Goal: Information Seeking & Learning: Find specific fact

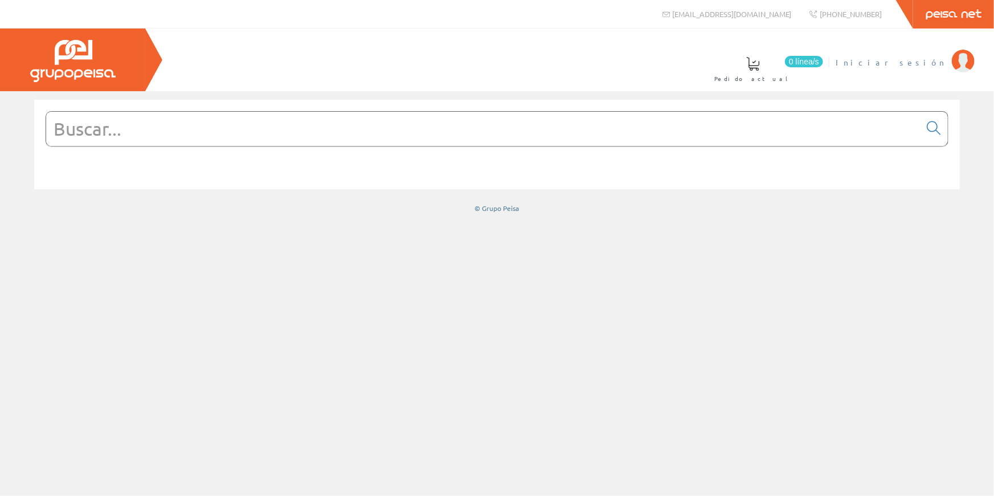
click at [920, 62] on span "Iniciar sesión" at bounding box center [891, 61] width 111 height 11
click at [916, 60] on span "[PERSON_NAME] [PERSON_NAME]" at bounding box center [838, 61] width 215 height 11
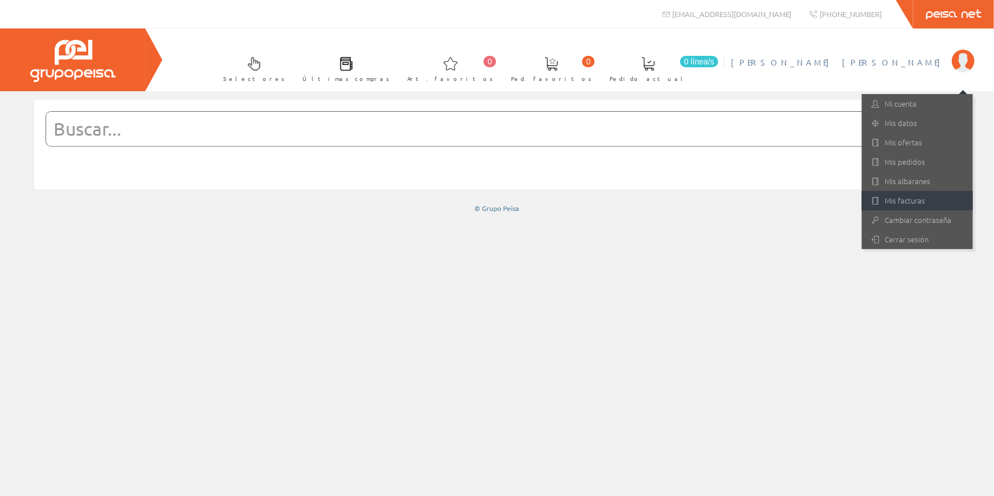
click at [910, 197] on link "Mis facturas" at bounding box center [917, 200] width 111 height 19
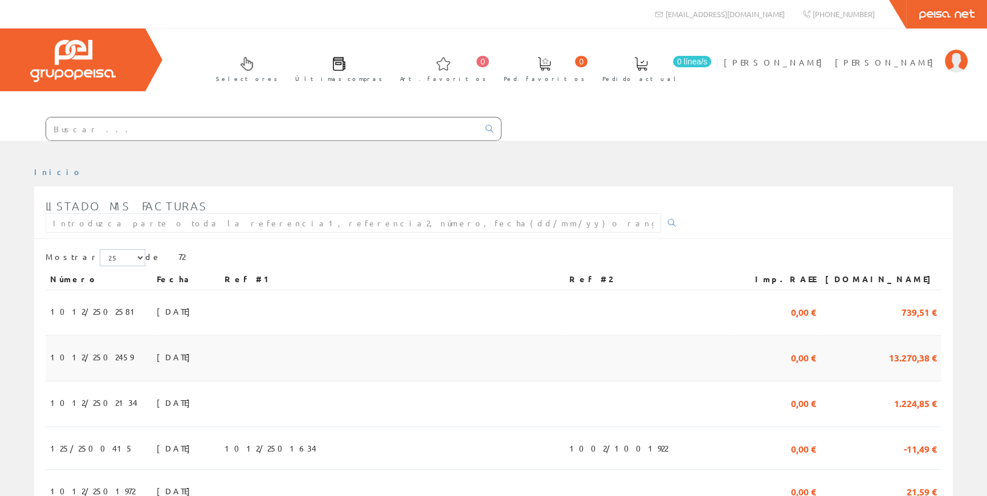
click at [157, 350] on span "31/08/2025" at bounding box center [176, 356] width 39 height 19
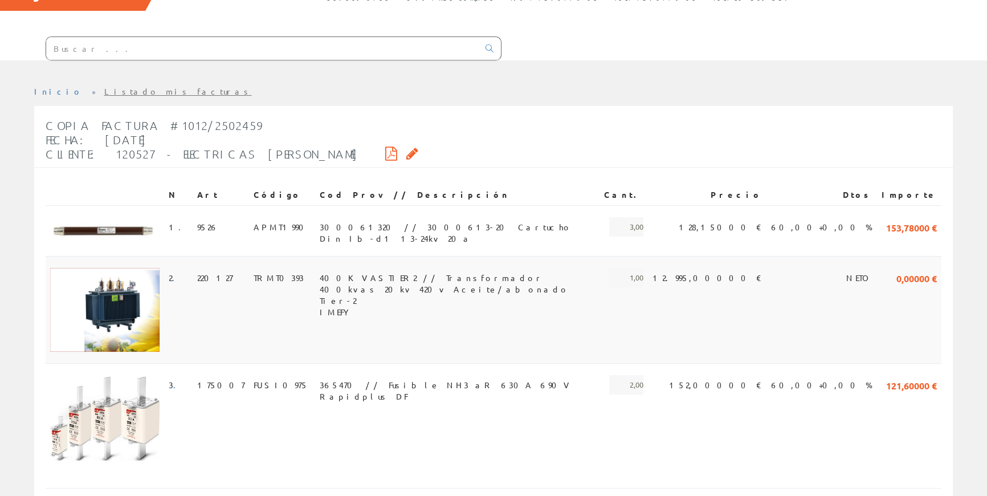
scroll to position [31, 0]
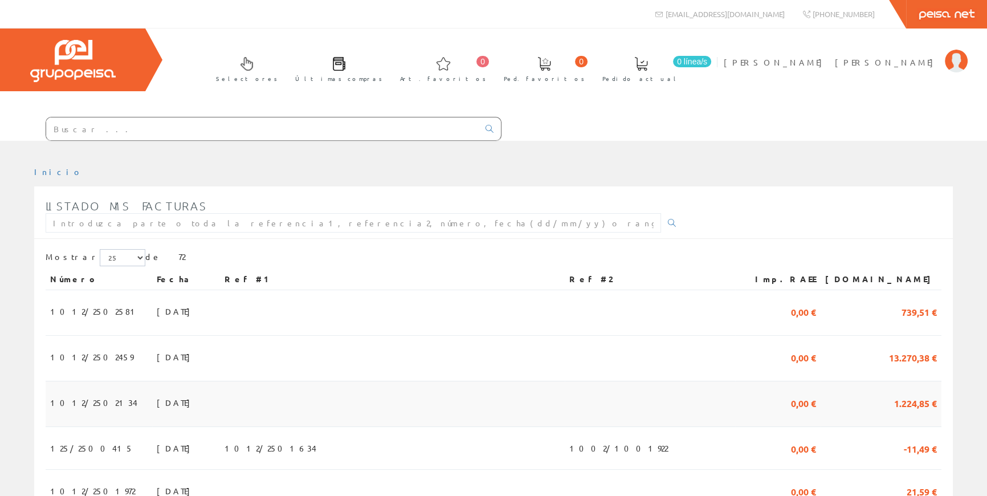
click at [157, 401] on span "31/07/2025" at bounding box center [176, 402] width 39 height 19
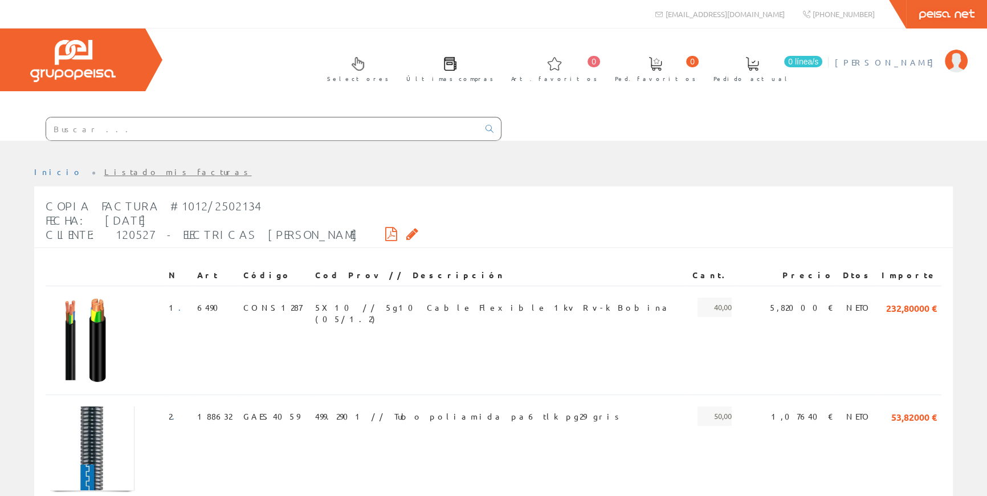
click at [875, 58] on span "[PERSON_NAME] [PERSON_NAME]" at bounding box center [887, 61] width 104 height 11
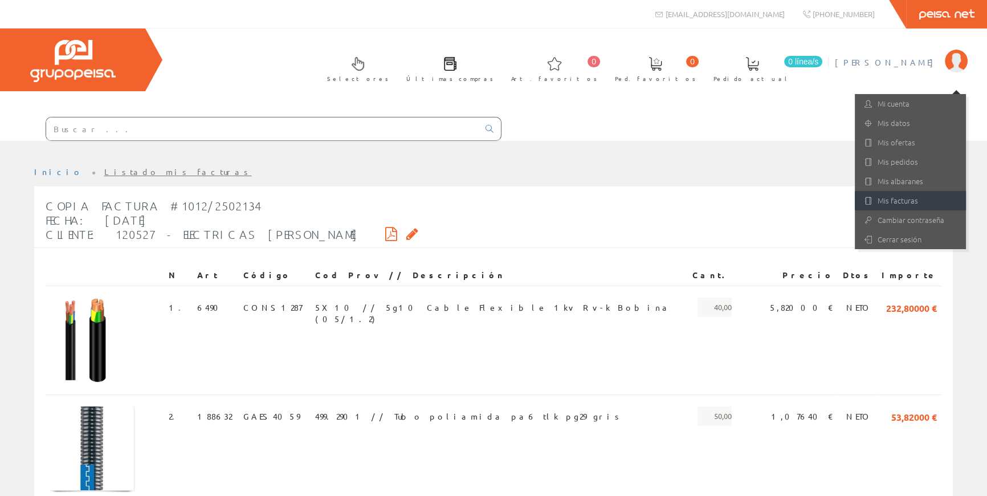
click at [926, 199] on link "Mis facturas" at bounding box center [910, 200] width 111 height 19
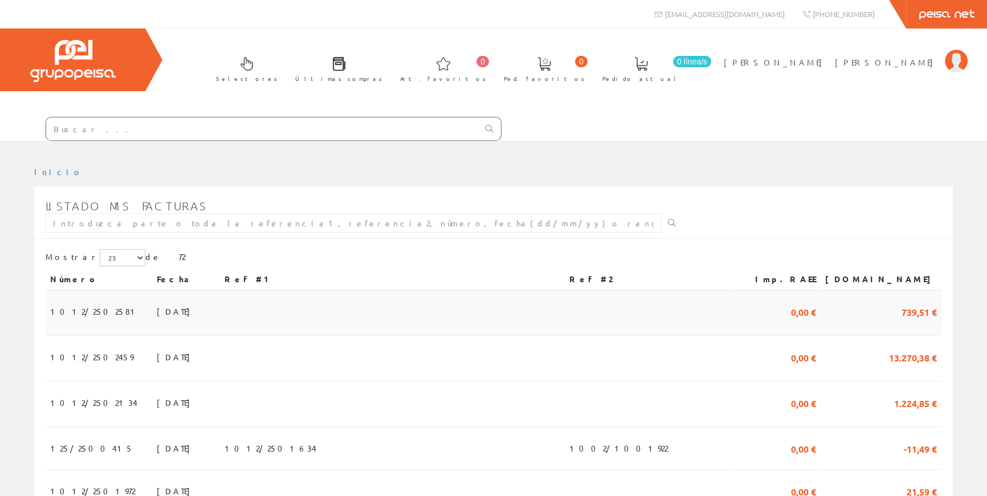
click at [157, 310] on span "15/09/2025" at bounding box center [176, 310] width 39 height 19
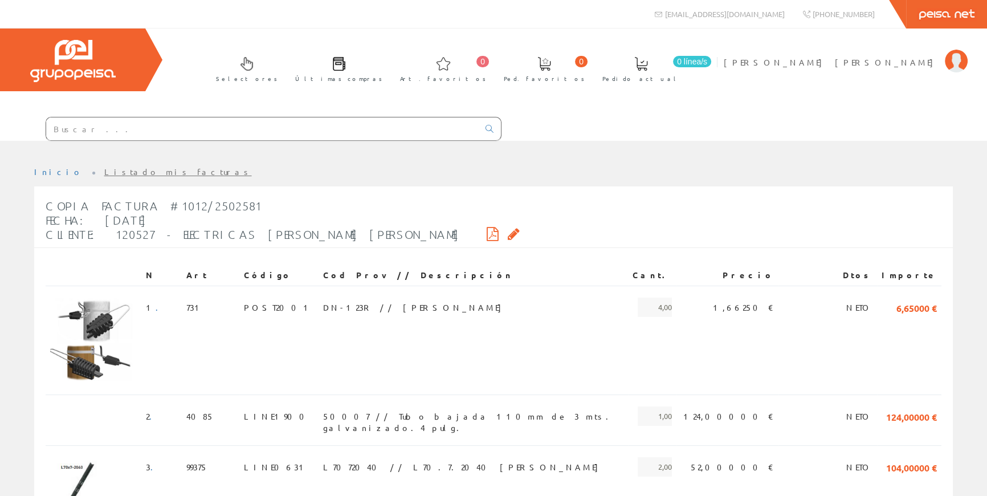
click at [244, 124] on input "text" at bounding box center [262, 128] width 433 height 23
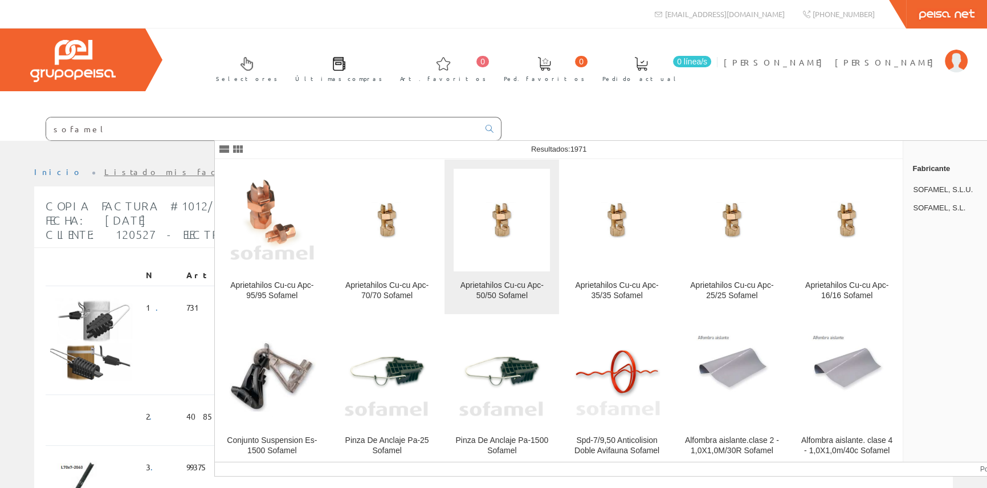
type input "sofamel"
click at [500, 260] on img at bounding box center [502, 220] width 96 height 96
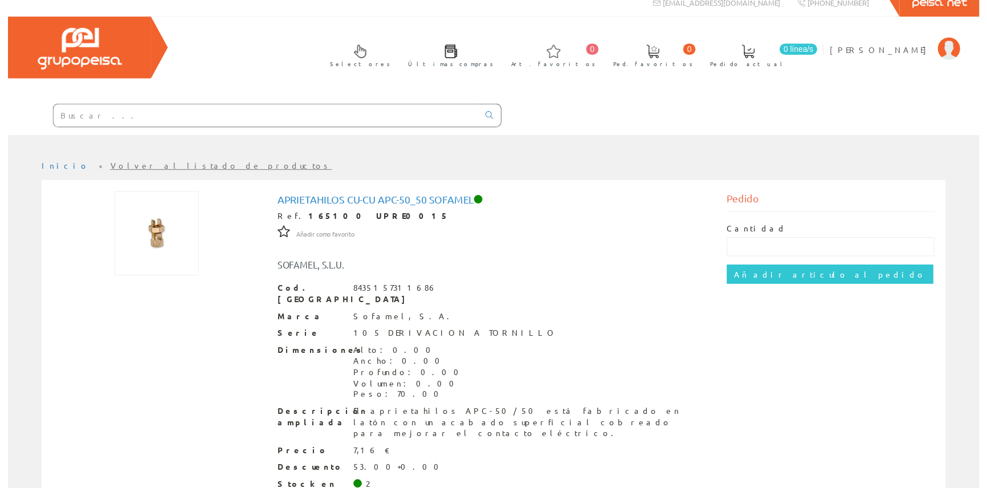
scroll to position [51, 0]
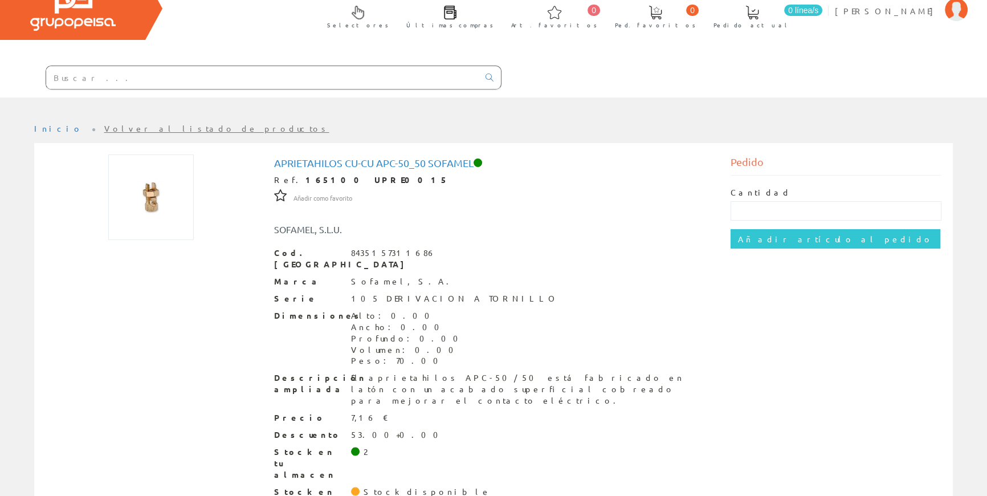
click at [326, 81] on input "text" at bounding box center [262, 77] width 433 height 23
click at [262, 35] on div "Selectores Últimas compras 0 0" at bounding box center [493, 37] width 987 height 120
click at [121, 66] on div "Selectores Últimas compras 0 0" at bounding box center [493, 37] width 987 height 120
click at [464, 74] on input "text" at bounding box center [262, 77] width 433 height 23
click at [407, 16] on div "Selectores Últimas compras 0 0" at bounding box center [493, 37] width 987 height 120
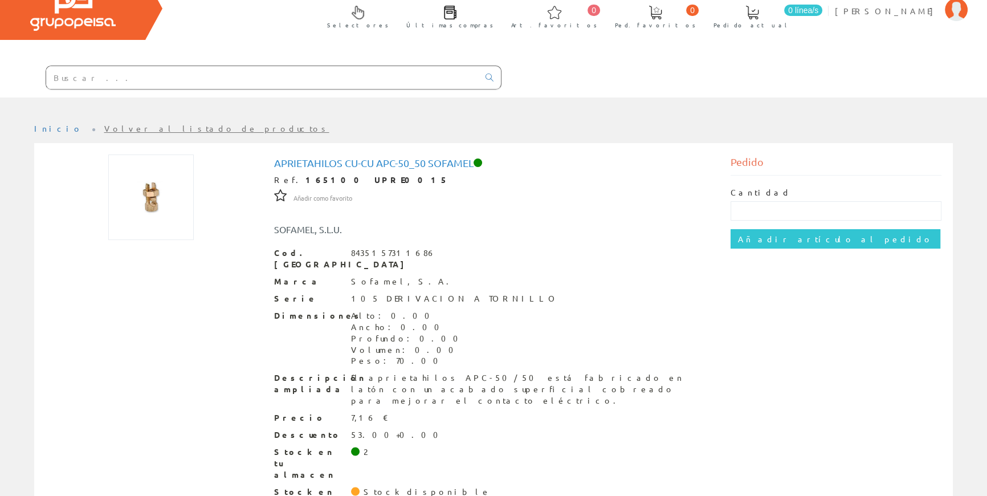
click at [352, 68] on input "text" at bounding box center [262, 77] width 433 height 23
click at [479, 75] on input "text" at bounding box center [262, 77] width 433 height 23
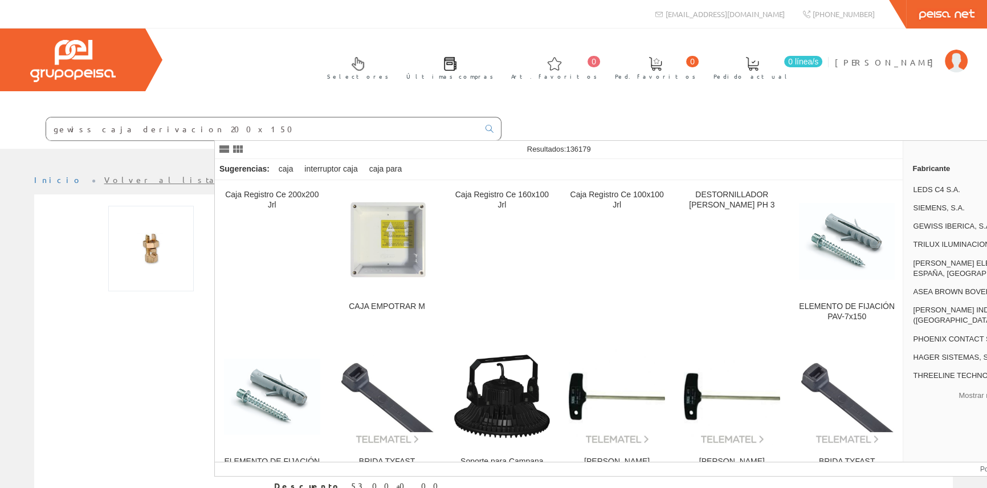
click at [380, 131] on input "gewiss caja derivacion 200x150" at bounding box center [262, 128] width 433 height 23
drag, startPoint x: 301, startPoint y: 129, endPoint x: 261, endPoint y: 133, distance: 40.7
click at [261, 133] on input "gewiss caja derivacion 200x150" at bounding box center [262, 128] width 433 height 23
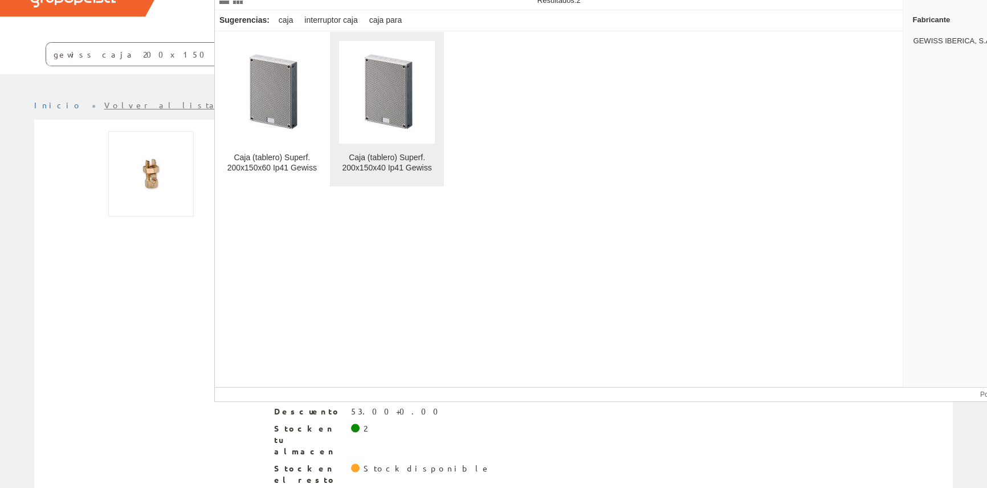
scroll to position [23, 0]
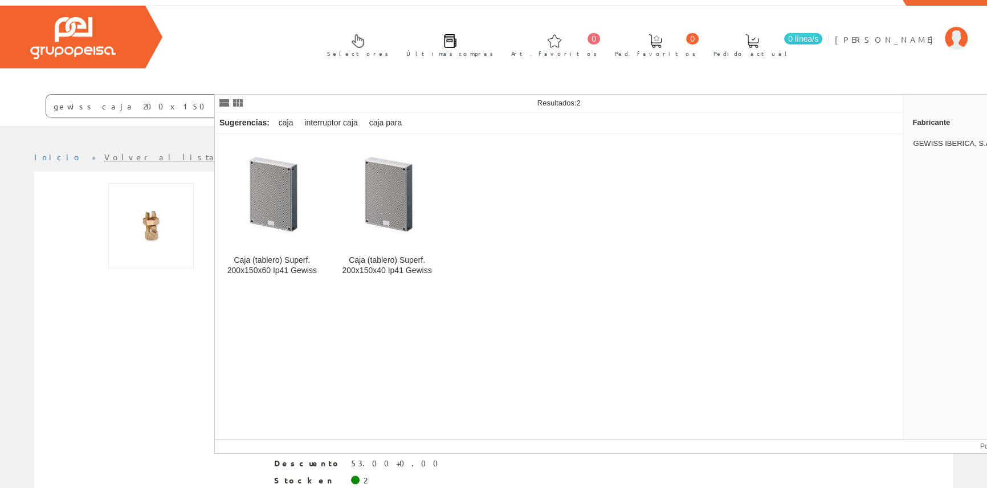
click at [290, 103] on div at bounding box center [302, 103] width 171 height 14
click at [284, 119] on div "caja" at bounding box center [286, 123] width 24 height 21
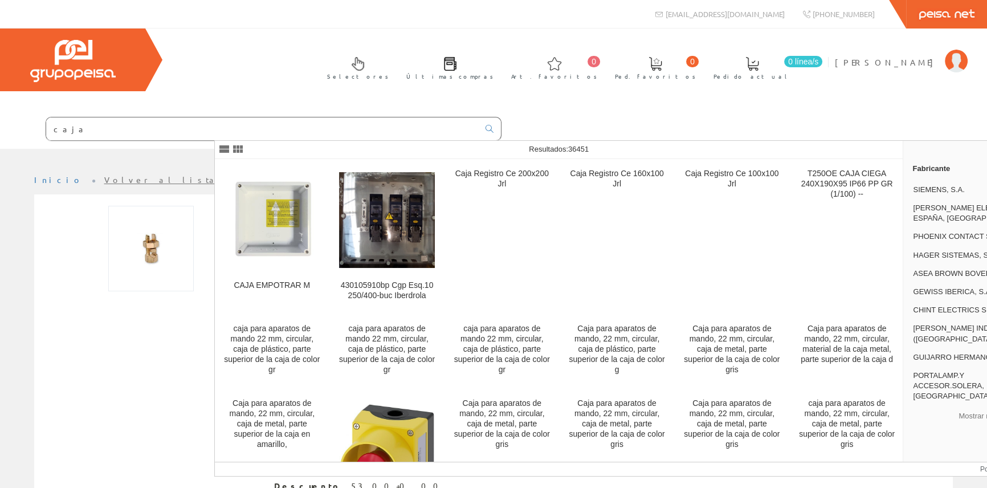
click at [313, 97] on div "Selectores Últimas compras 0 0" at bounding box center [493, 88] width 987 height 120
click at [293, 128] on input "caja" at bounding box center [262, 128] width 433 height 23
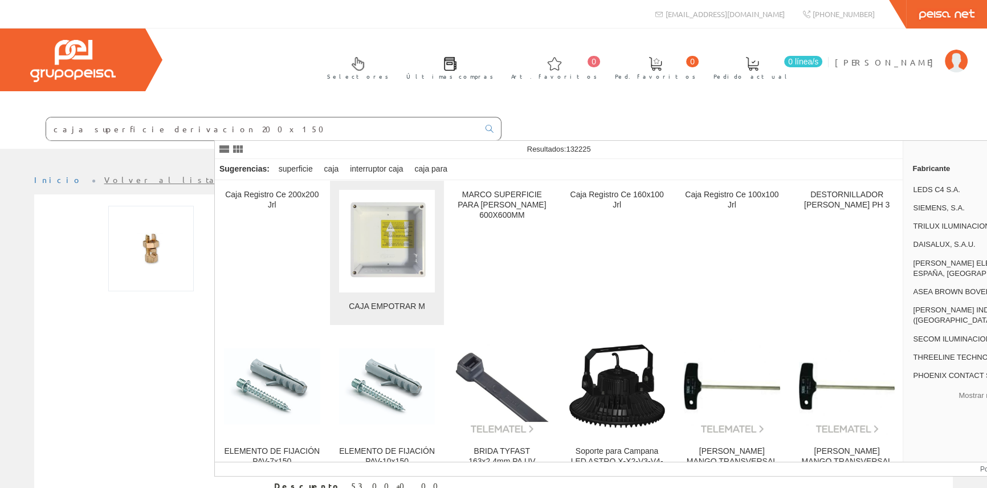
type input "caja superficie derivacion 200x150"
click at [392, 252] on img at bounding box center [387, 241] width 96 height 96
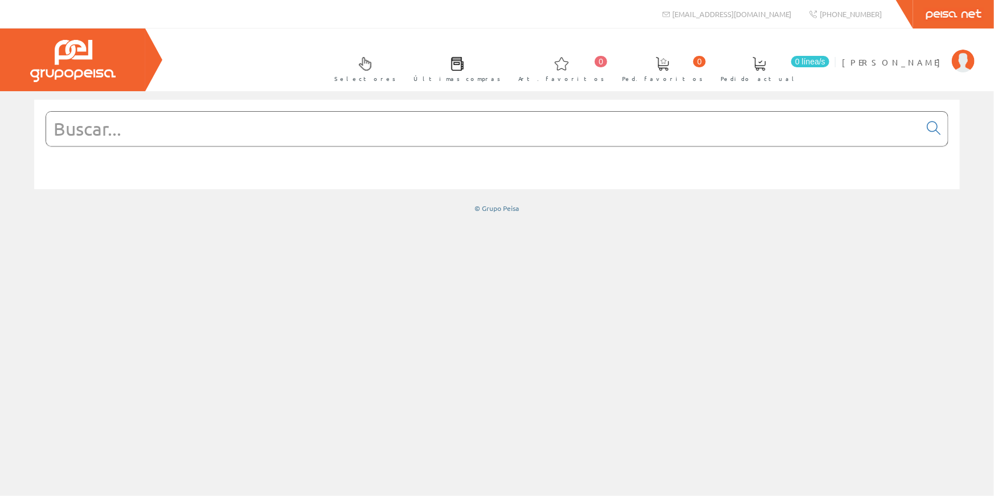
click at [384, 135] on input "text" at bounding box center [483, 129] width 874 height 34
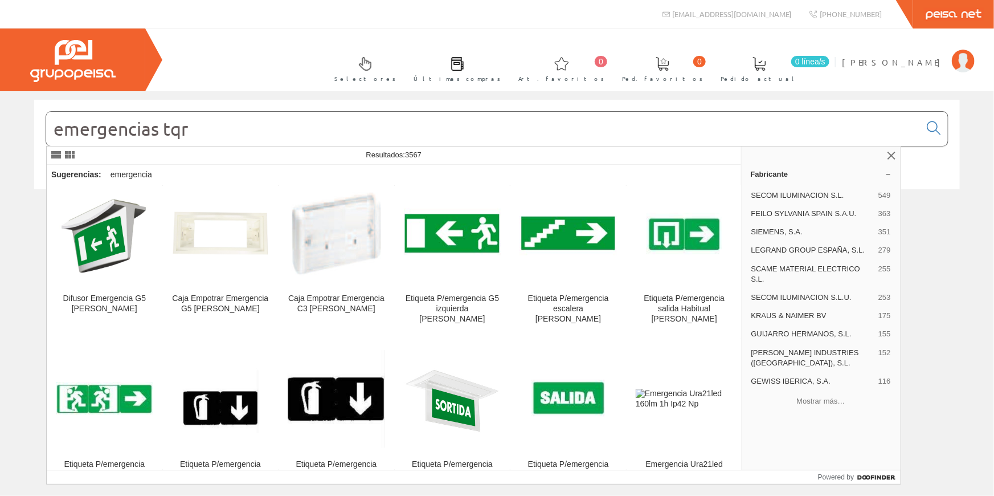
scroll to position [1502, 0]
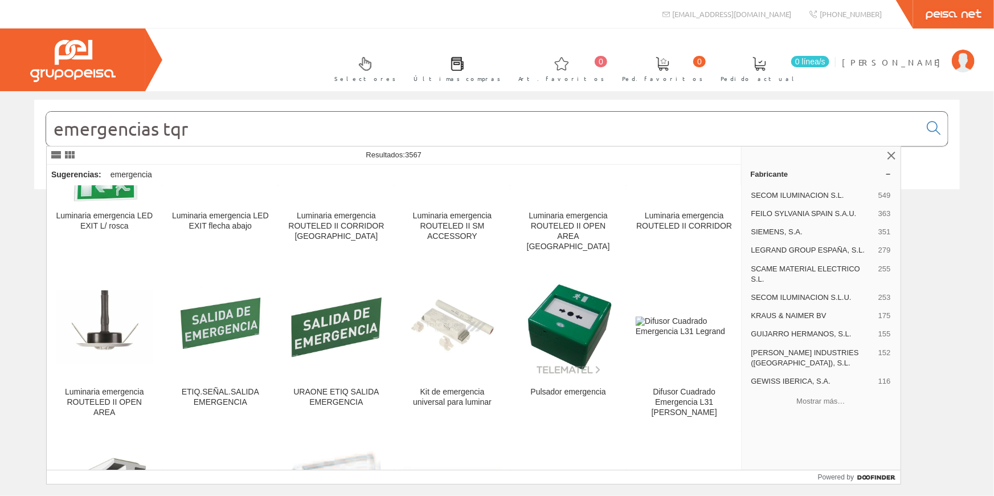
type input "emergencias tqr"
